Goal: Task Accomplishment & Management: Complete application form

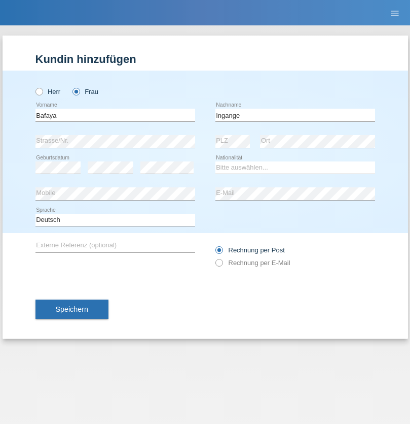
type input "Ingange"
select select "CH"
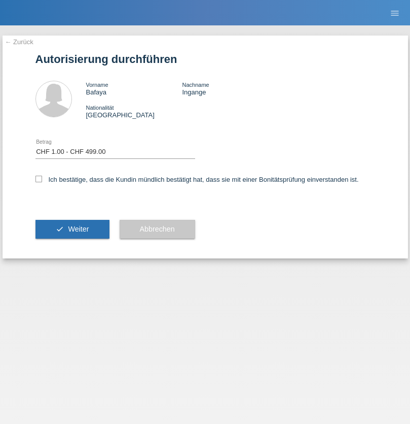
select select "1"
checkbox input "true"
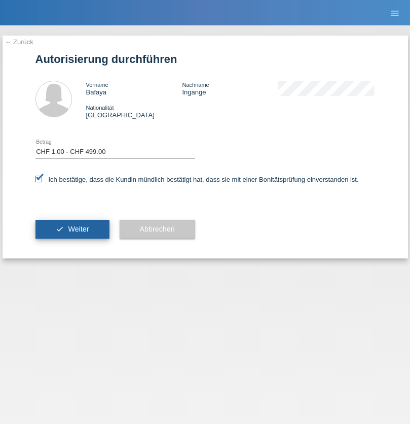
click at [72, 229] on span "Weiter" at bounding box center [78, 229] width 21 height 8
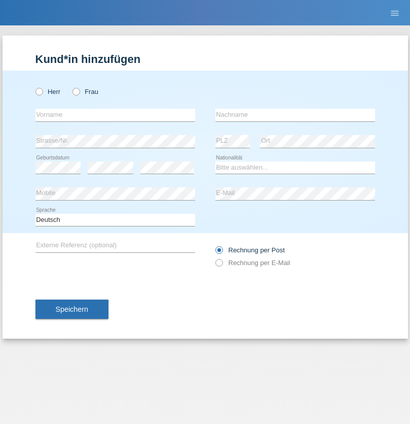
radio input "true"
click at [115, 115] on input "text" at bounding box center [116, 115] width 160 height 13
type input "Farkash"
click at [295, 115] on input "text" at bounding box center [296, 115] width 160 height 13
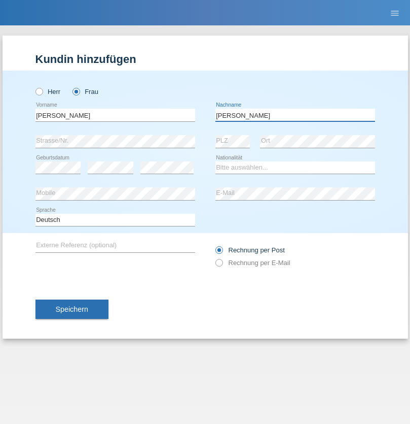
type input "Yolana"
select select "UA"
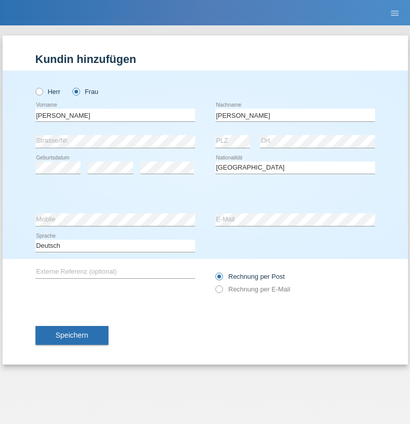
select select "C"
select select "09"
select select "12"
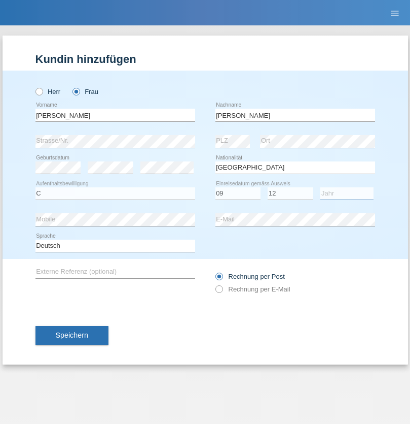
select select "2021"
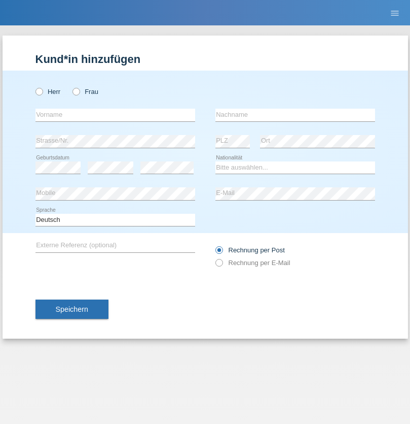
radio input "true"
click at [115, 115] on input "text" at bounding box center [116, 115] width 160 height 13
type input "K"
click at [295, 115] on input "text" at bounding box center [296, 115] width 160 height 13
type input "Keel"
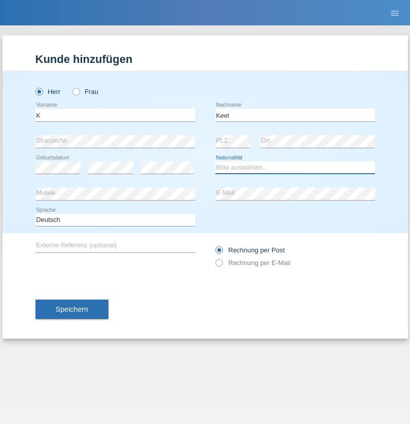
select select "CH"
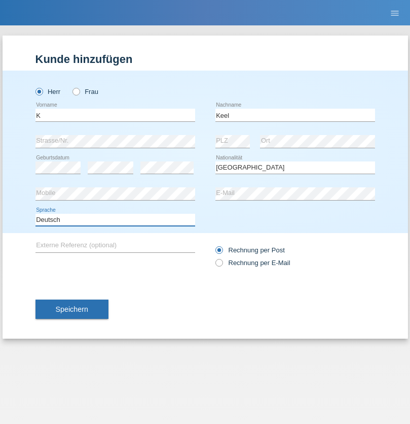
select select "en"
